Goal: Use online tool/utility: Utilize a website feature to perform a specific function

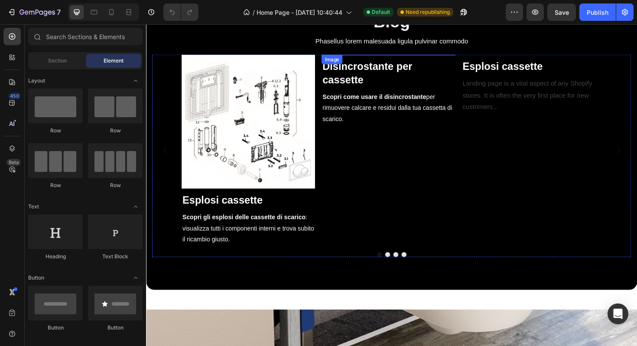
scroll to position [636, 0]
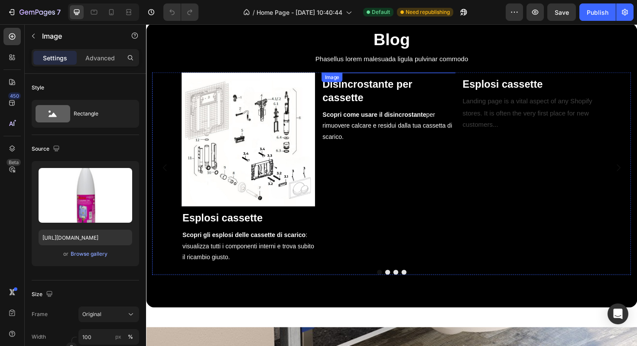
click at [408, 75] on img at bounding box center [402, 75] width 141 height 0
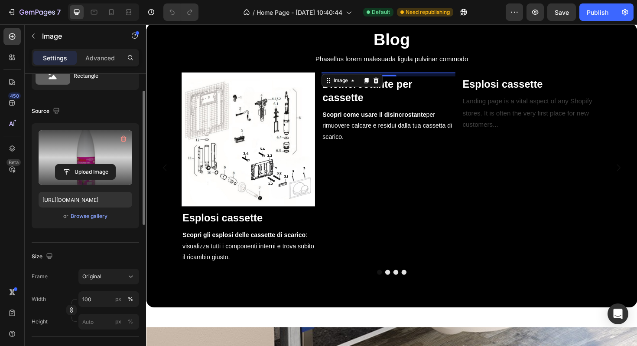
scroll to position [0, 0]
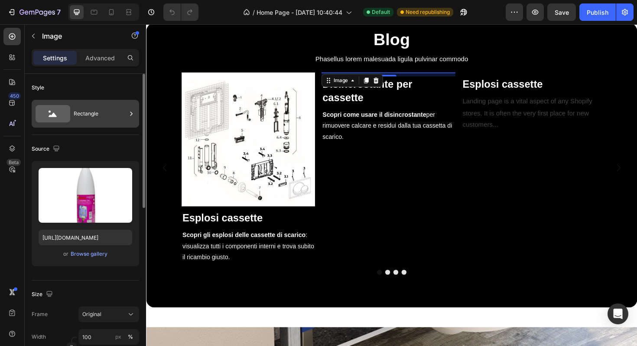
click at [77, 118] on div "Rectangle" at bounding box center [100, 114] width 53 height 20
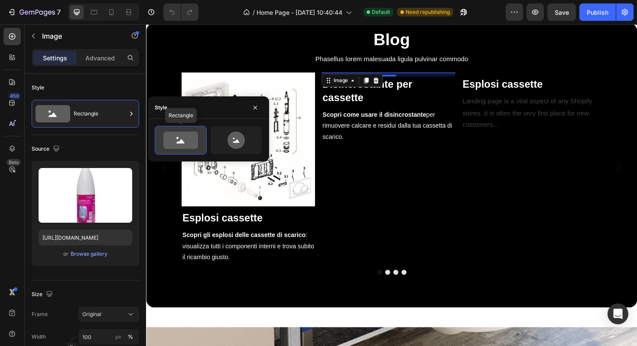
click at [180, 137] on icon at bounding box center [180, 139] width 35 height 17
drag, startPoint x: 257, startPoint y: 109, endPoint x: 116, endPoint y: 91, distance: 142.0
click at [257, 109] on icon "button" at bounding box center [255, 106] width 3 height 3
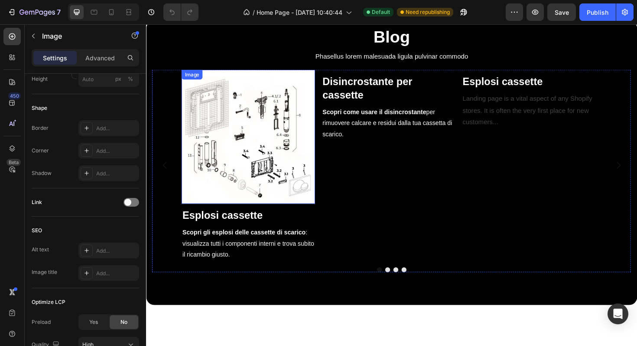
scroll to position [640, 0]
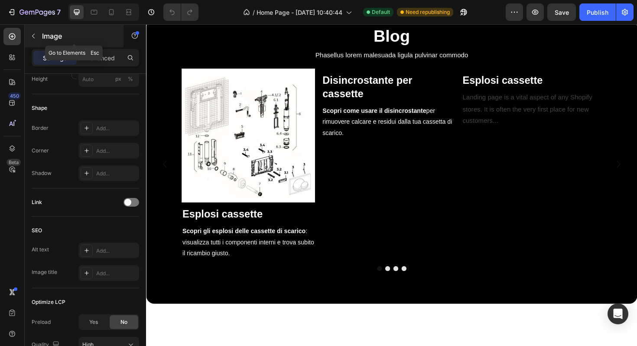
click at [33, 33] on icon "button" at bounding box center [33, 36] width 7 height 7
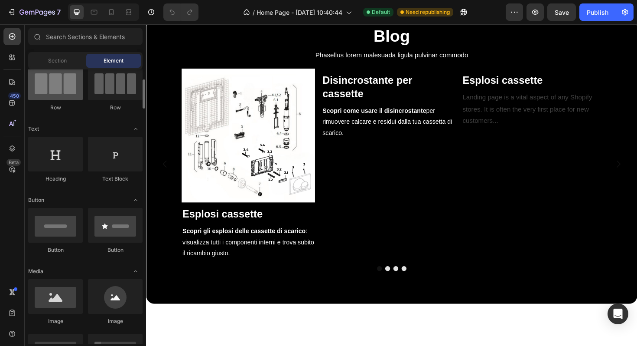
scroll to position [148, 0]
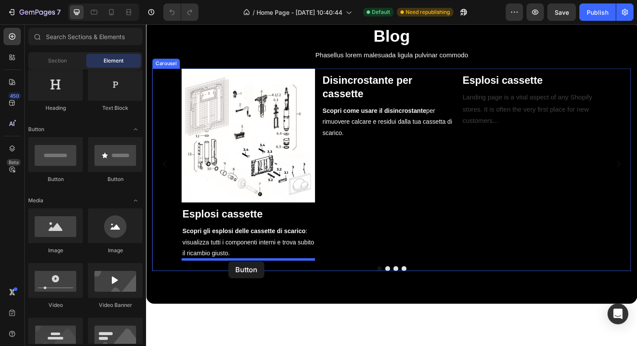
drag, startPoint x: 202, startPoint y: 188, endPoint x: 233, endPoint y: 275, distance: 92.7
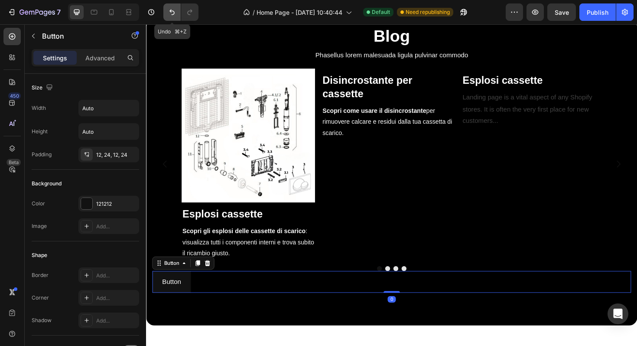
click at [169, 15] on icon "Undo/Redo" at bounding box center [172, 12] width 9 height 9
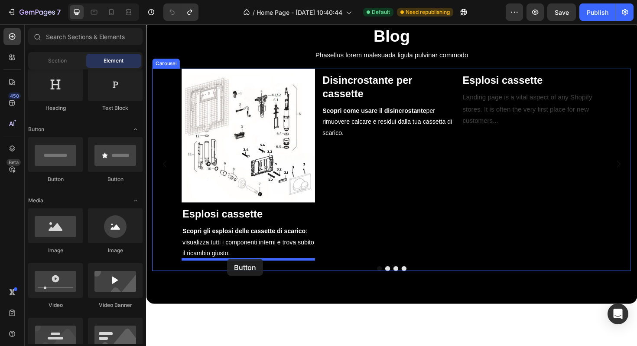
drag, startPoint x: 201, startPoint y: 187, endPoint x: 232, endPoint y: 272, distance: 90.8
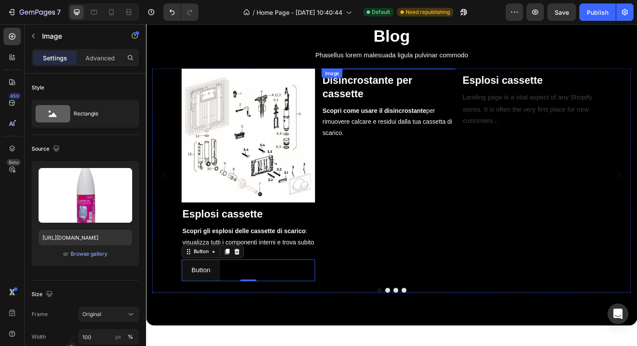
click at [387, 71] on img at bounding box center [402, 71] width 141 height 0
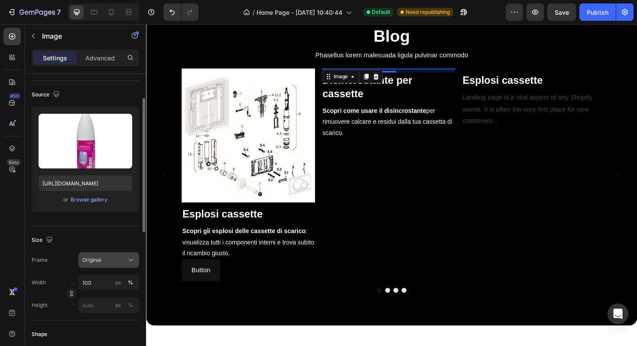
scroll to position [65, 0]
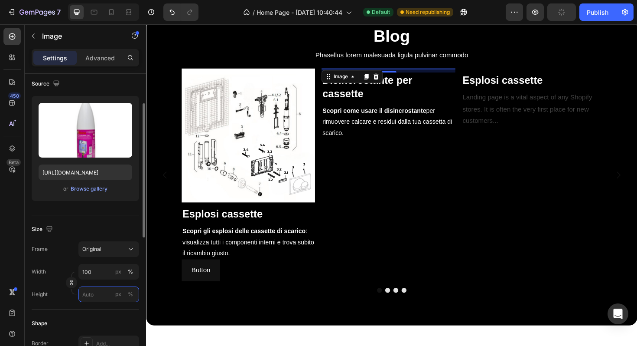
click at [103, 292] on input "px %" at bounding box center [108, 294] width 61 height 16
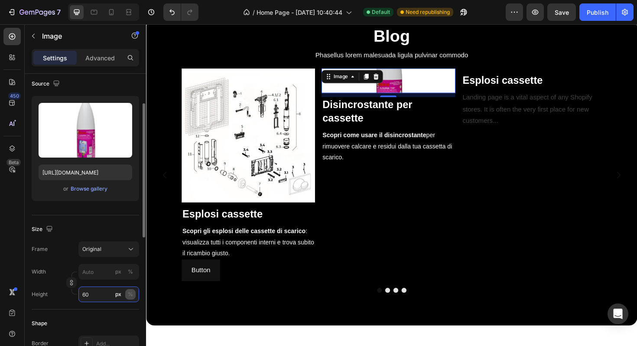
type input "60"
click at [129, 293] on div "%" at bounding box center [130, 294] width 5 height 8
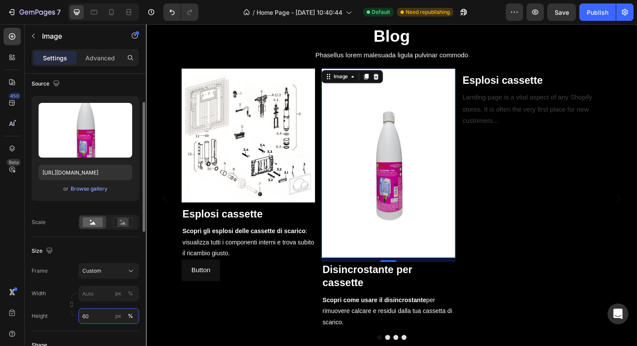
click at [101, 316] on input "60" at bounding box center [108, 316] width 61 height 16
drag, startPoint x: 99, startPoint y: 314, endPoint x: 70, endPoint y: 314, distance: 29.5
click at [70, 314] on div "Width px % Height 60 px %" at bounding box center [86, 304] width 108 height 38
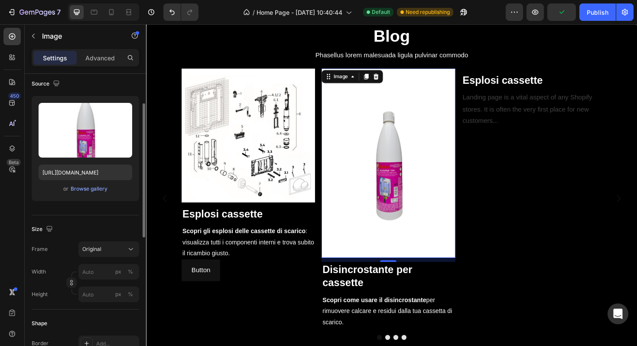
click at [84, 246] on div "Size Frame Original Width px % Height px %" at bounding box center [86, 262] width 108 height 94
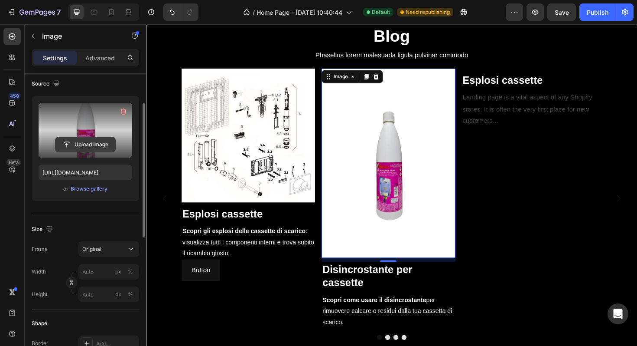
click at [95, 144] on input "file" at bounding box center [86, 144] width 60 height 15
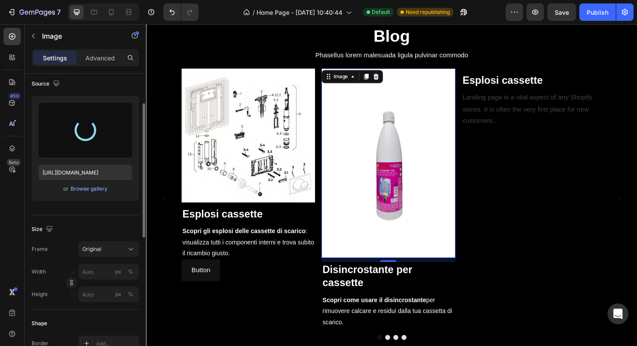
type input "[URL][DOMAIN_NAME]"
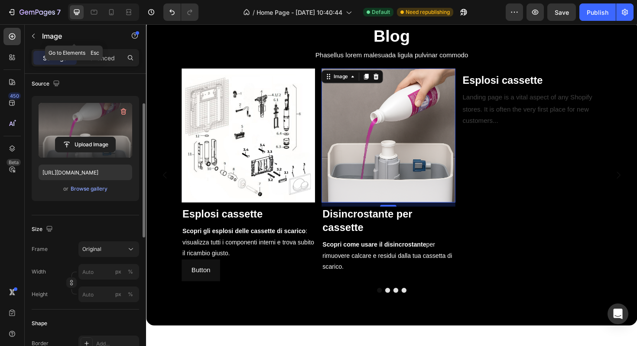
click at [35, 33] on icon "button" at bounding box center [33, 36] width 7 height 7
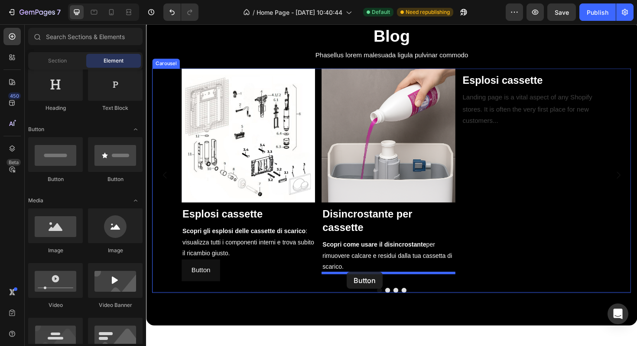
drag, startPoint x: 197, startPoint y: 190, endPoint x: 360, endPoint y: 286, distance: 188.7
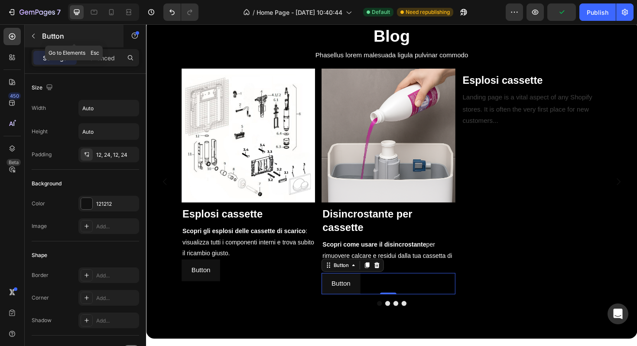
click at [36, 38] on icon "button" at bounding box center [33, 36] width 7 height 7
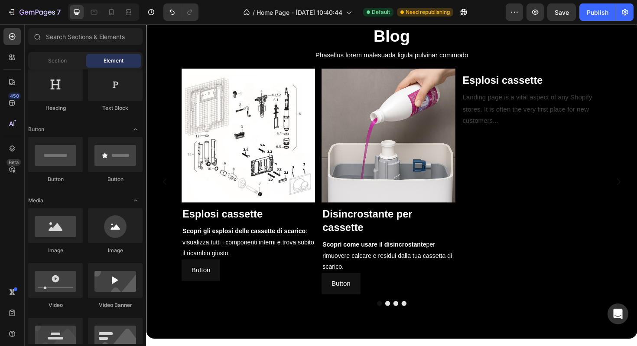
scroll to position [0, 0]
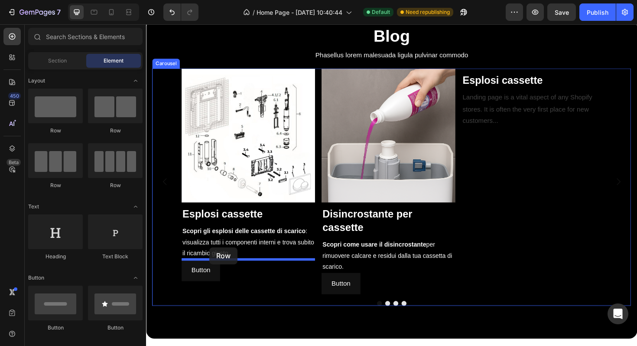
drag, startPoint x: 203, startPoint y: 142, endPoint x: 214, endPoint y: 260, distance: 118.8
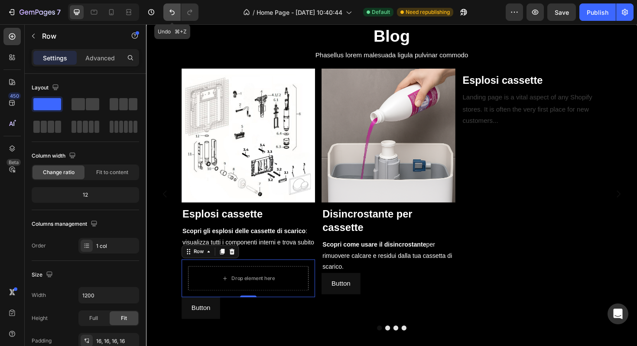
click at [171, 12] on icon "Undo/Redo" at bounding box center [172, 13] width 5 height 6
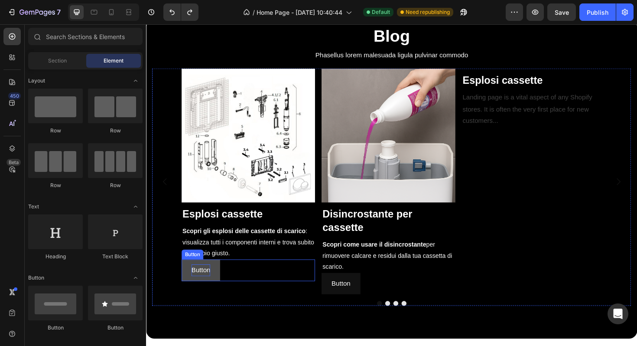
click at [205, 286] on p "Button" at bounding box center [204, 284] width 20 height 13
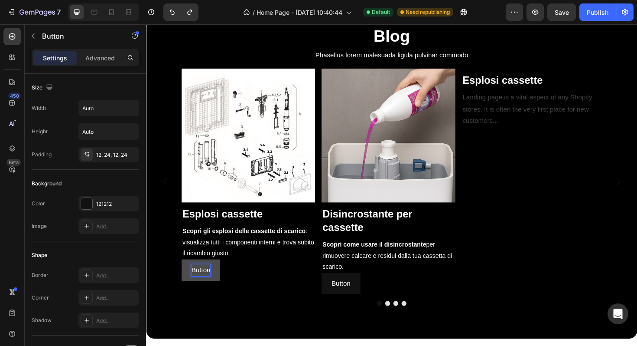
click at [211, 285] on p "Button" at bounding box center [204, 284] width 20 height 13
click at [184, 273] on button "Scopri" at bounding box center [204, 284] width 40 height 23
click at [184, 273] on button "Scopri di" at bounding box center [208, 284] width 48 height 23
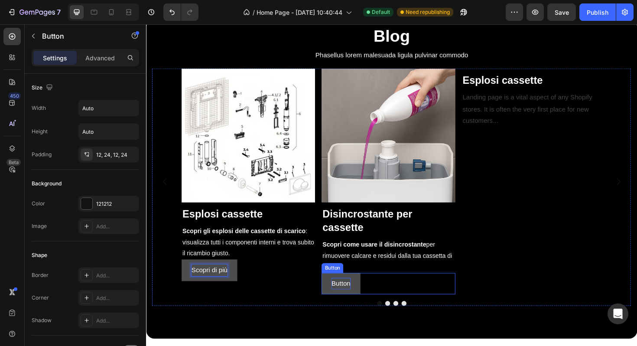
click at [350, 296] on p "Button" at bounding box center [353, 299] width 20 height 13
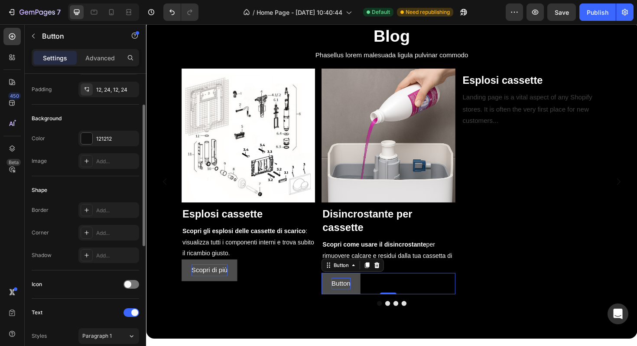
click at [351, 296] on p "Button" at bounding box center [353, 299] width 20 height 13
click at [332, 287] on button "Scopri" at bounding box center [352, 298] width 40 height 23
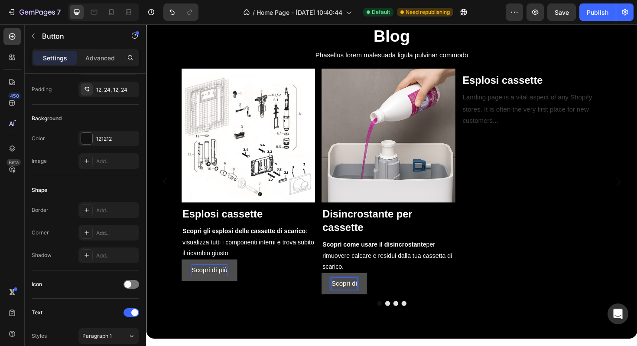
click at [332, 287] on button "Scopri di" at bounding box center [356, 298] width 48 height 23
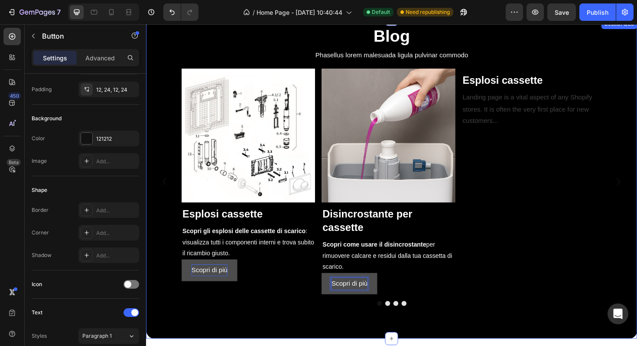
click at [260, 328] on div "Blog Heading Phasellus lorem malesuada ligula pulvinar commodo Text block Image…" at bounding box center [406, 188] width 520 height 338
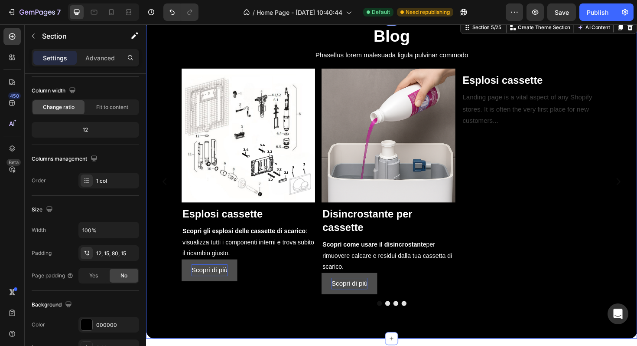
scroll to position [0, 0]
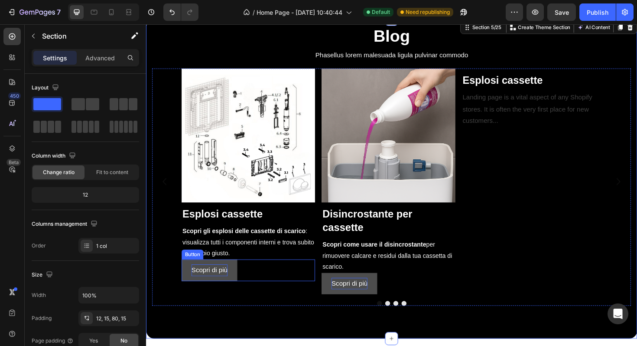
click at [239, 287] on button "Scopri di più" at bounding box center [213, 284] width 59 height 23
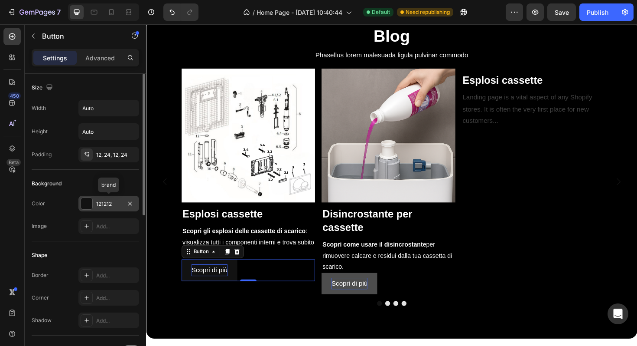
click at [88, 203] on div at bounding box center [86, 203] width 11 height 11
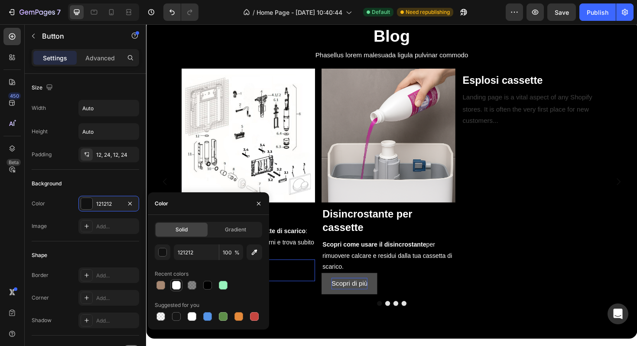
click at [175, 286] on div at bounding box center [176, 285] width 9 height 9
type input "FFFFFF"
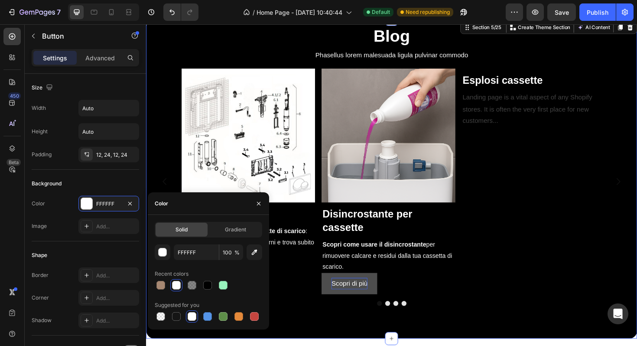
click at [284, 323] on div "Blog Heading Phasellus lorem malesuada ligula pulvinar commodo Text block Image…" at bounding box center [406, 188] width 520 height 338
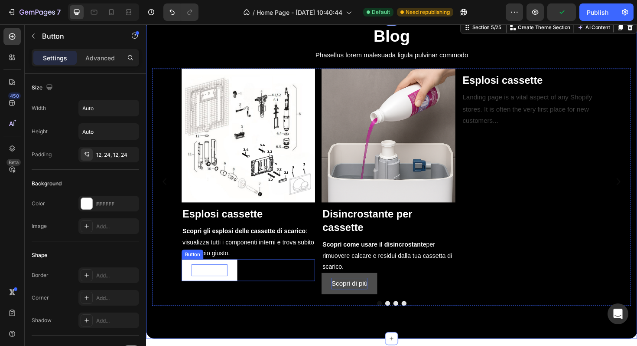
click at [209, 288] on p "Scopri di più" at bounding box center [213, 284] width 38 height 13
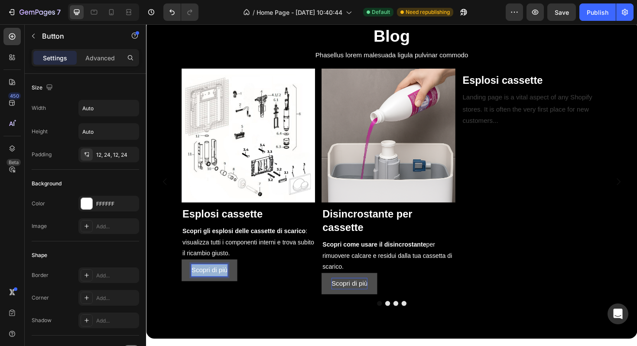
drag, startPoint x: 195, startPoint y: 284, endPoint x: 235, endPoint y: 287, distance: 40.4
click at [235, 287] on button "Scopri di più" at bounding box center [213, 284] width 59 height 23
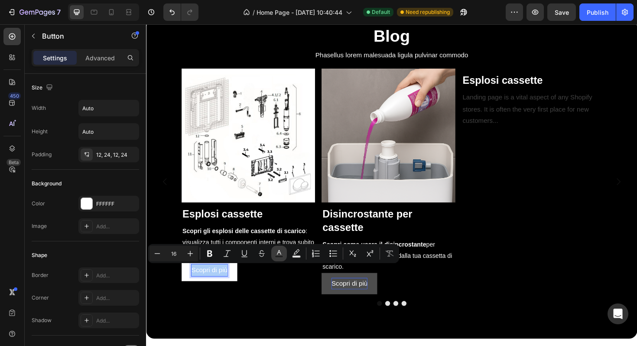
click at [275, 255] on icon "Editor contextual toolbar" at bounding box center [279, 253] width 9 height 9
type input "FFFFFF"
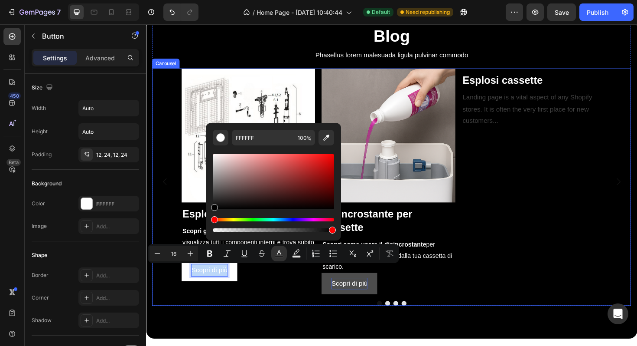
type input "000000"
drag, startPoint x: 379, startPoint y: 203, endPoint x: 202, endPoint y: 232, distance: 179.3
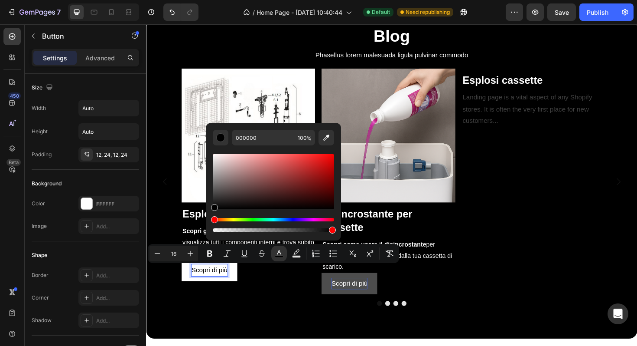
click at [250, 309] on div "Image Esplosi cassette Heading Scopri gli esplosi delle cassette di scarico : v…" at bounding box center [254, 190] width 141 height 239
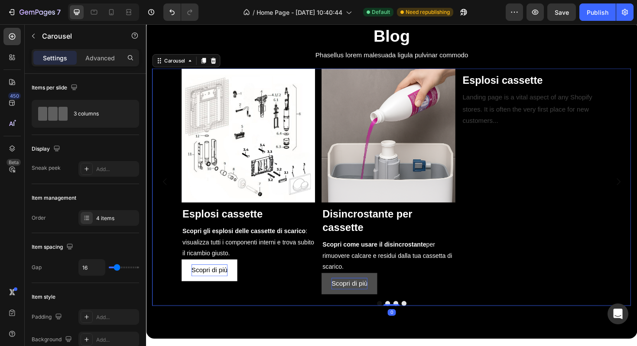
click at [250, 309] on div "Image Esplosi cassette Heading Scopri gli esplosi delle cassette di scarico : v…" at bounding box center [254, 190] width 141 height 239
click at [222, 286] on span "Scopri di più" at bounding box center [213, 284] width 38 height 7
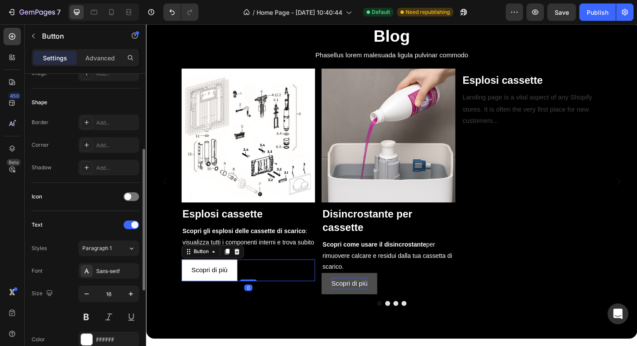
scroll to position [168, 0]
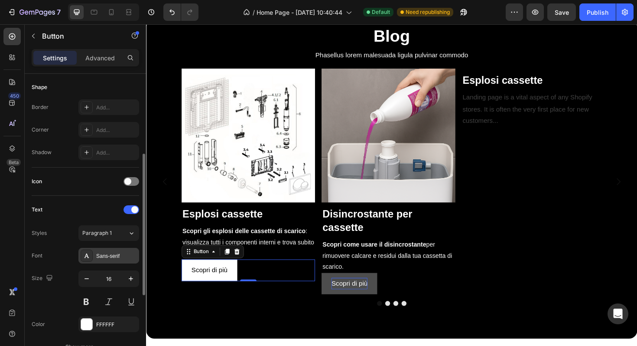
click at [121, 248] on div "Sans-serif" at bounding box center [108, 256] width 61 height 16
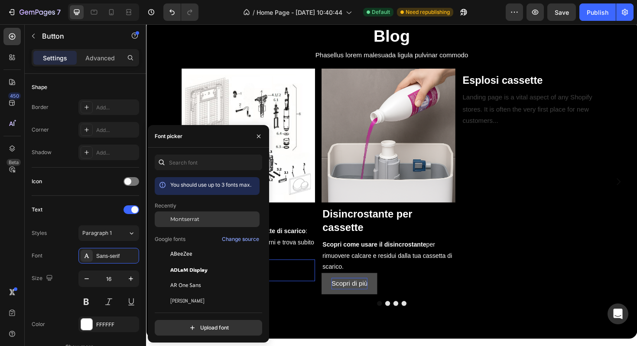
click at [186, 216] on span "Montserrat" at bounding box center [184, 219] width 29 height 8
click at [267, 299] on div "You should use up to 3 fonts max. Recently Montserrat Google fonts Change sourc…" at bounding box center [208, 244] width 121 height 181
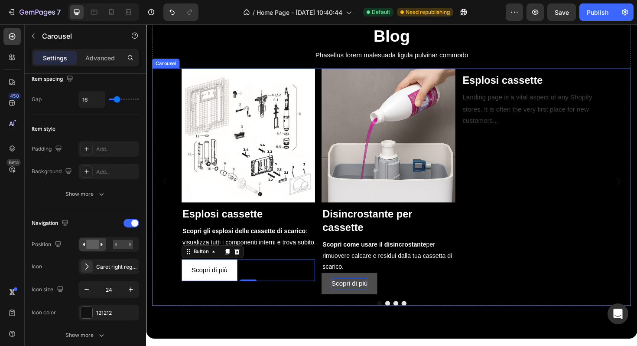
click at [285, 317] on div at bounding box center [406, 319] width 507 height 5
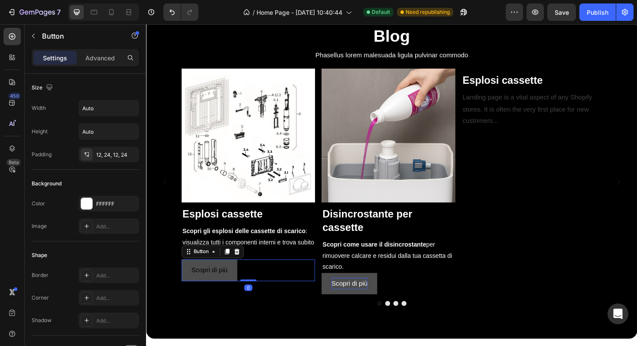
click at [235, 292] on button "Scopri di più" at bounding box center [213, 284] width 59 height 23
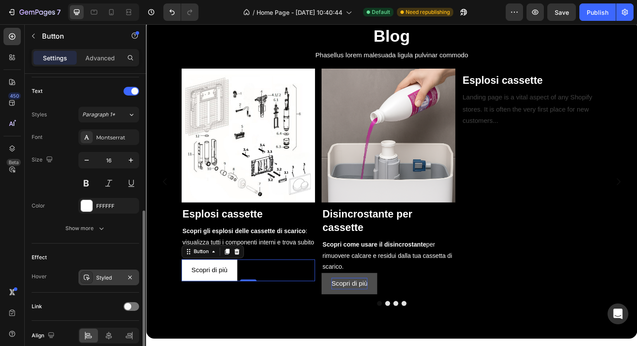
scroll to position [325, 0]
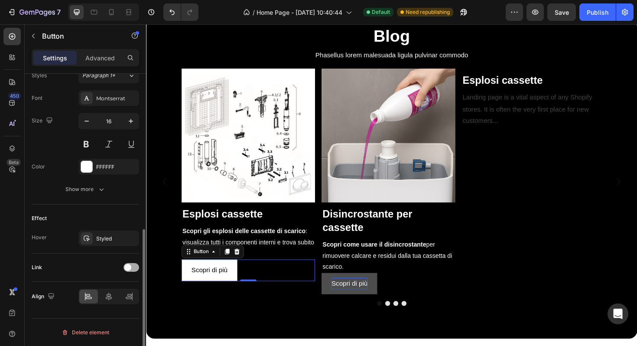
click at [133, 265] on div at bounding box center [132, 267] width 16 height 9
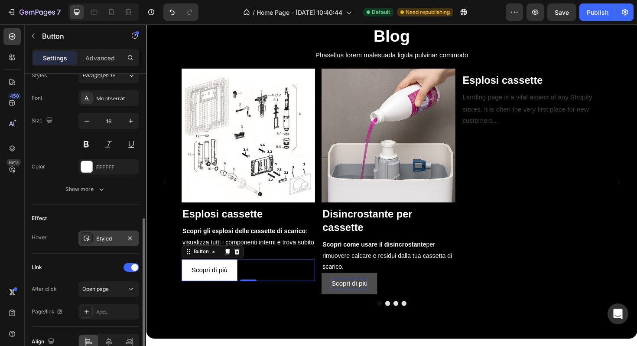
click at [104, 238] on div "Styled" at bounding box center [108, 239] width 25 height 8
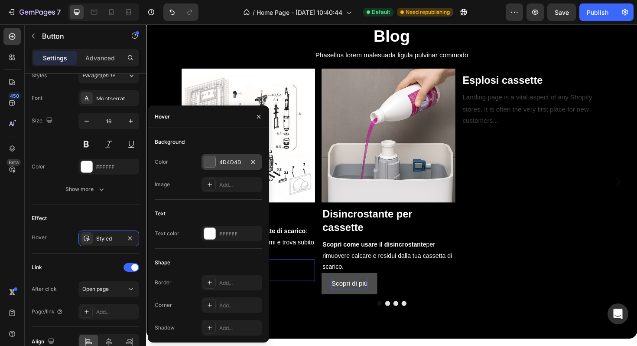
click at [209, 164] on div at bounding box center [209, 161] width 11 height 11
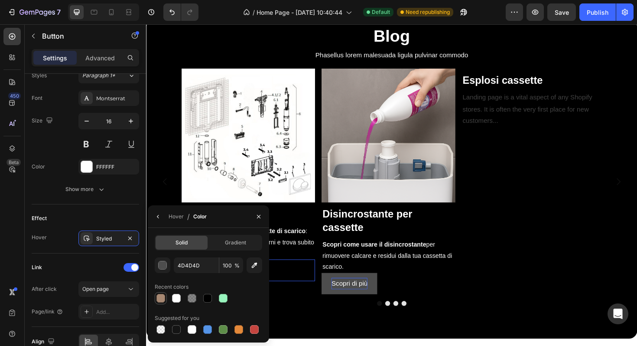
click at [163, 297] on div at bounding box center [161, 298] width 9 height 9
type input "A78872"
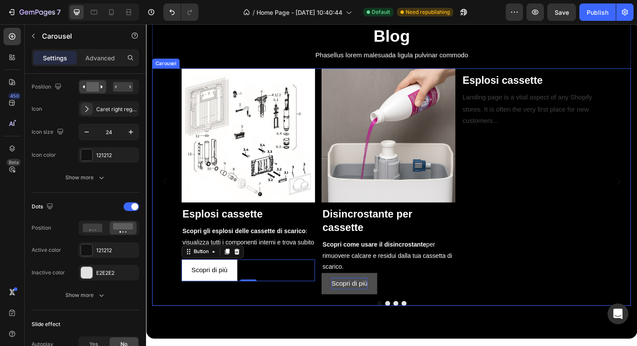
click at [282, 312] on div "Image Esplosi cassette Heading Scopri gli esplosi delle cassette di scarico : v…" at bounding box center [406, 196] width 507 height 251
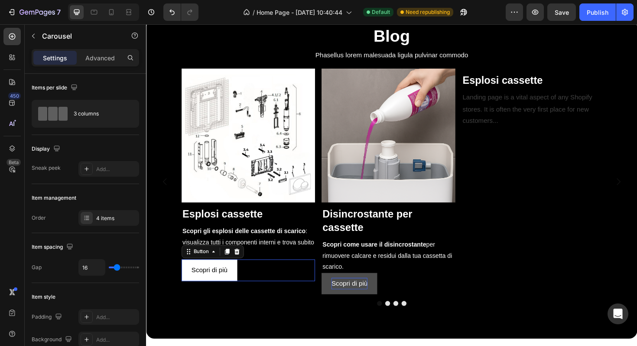
click at [265, 289] on div "Scopri di più Button 0" at bounding box center [254, 284] width 141 height 23
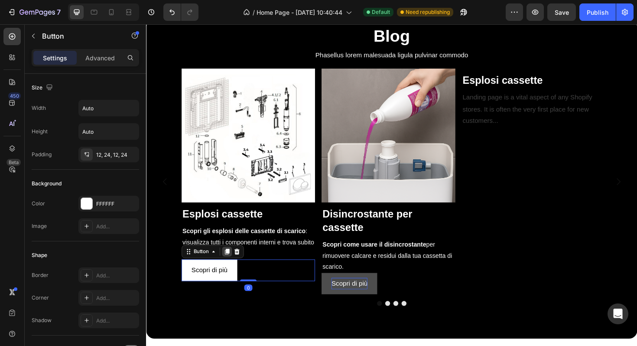
click at [233, 266] on icon at bounding box center [232, 265] width 5 height 6
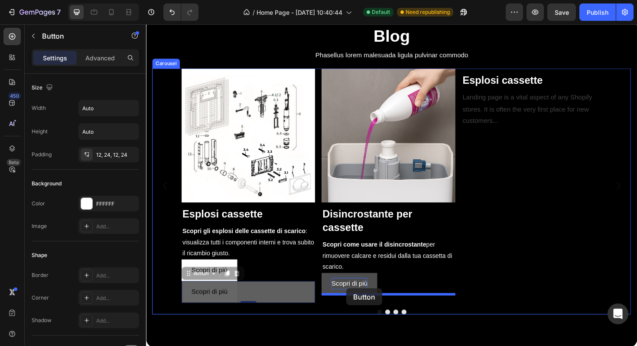
drag, startPoint x: 192, startPoint y: 288, endPoint x: 359, endPoint y: 304, distance: 168.1
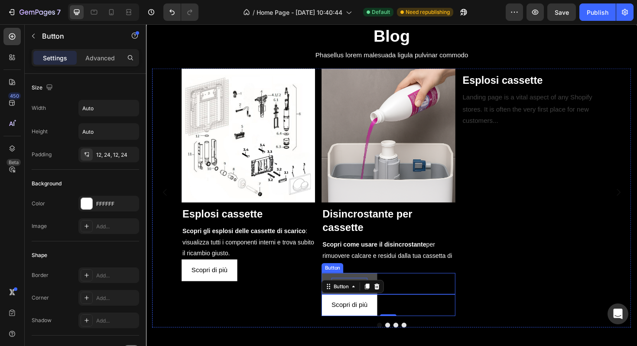
click at [409, 296] on div "Scopri di più Button" at bounding box center [402, 298] width 141 height 23
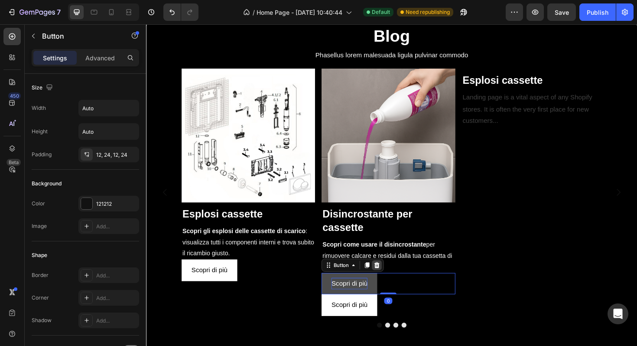
click at [391, 278] on icon at bounding box center [391, 279] width 6 height 6
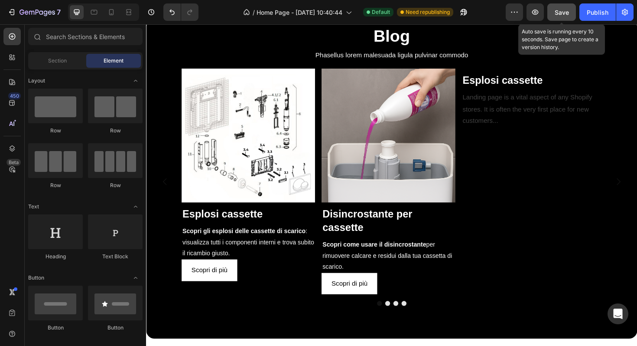
click at [562, 17] on button "Save" at bounding box center [562, 11] width 29 height 17
